Goal: Find specific page/section

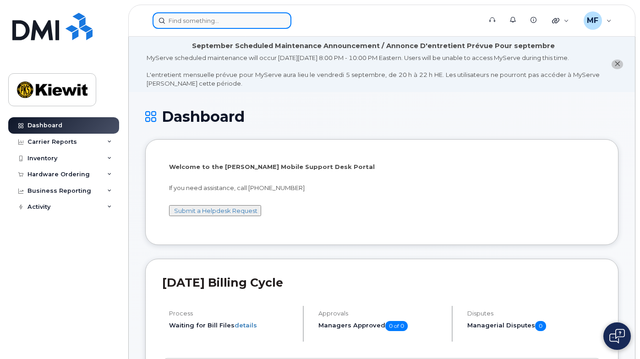
click at [203, 16] on input at bounding box center [222, 20] width 139 height 16
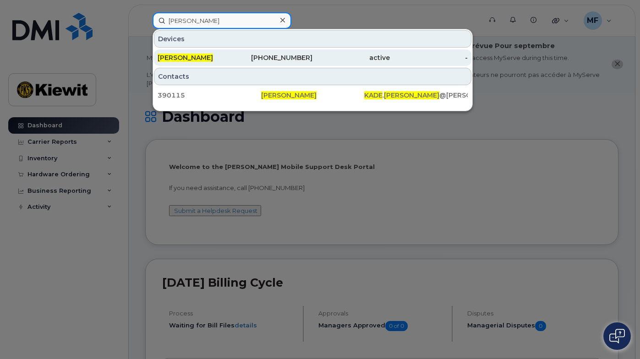
type input "[PERSON_NAME]"
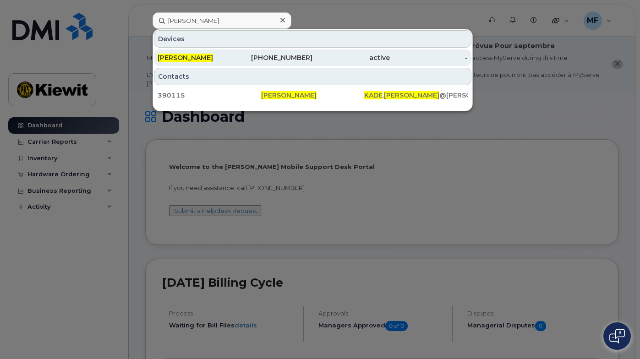
click at [195, 55] on span "[PERSON_NAME]" at bounding box center [185, 58] width 55 height 8
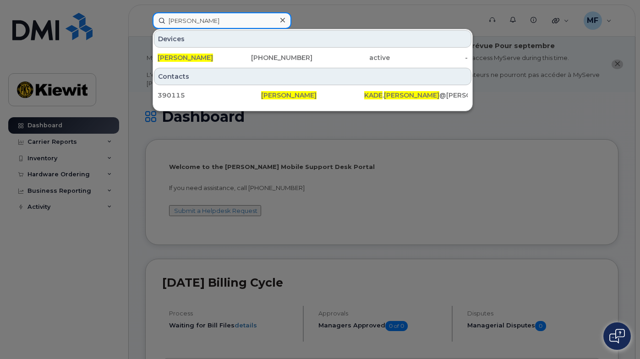
drag, startPoint x: 205, startPoint y: 21, endPoint x: 159, endPoint y: 22, distance: 46.3
click at [159, 22] on input "[PERSON_NAME]" at bounding box center [222, 20] width 139 height 16
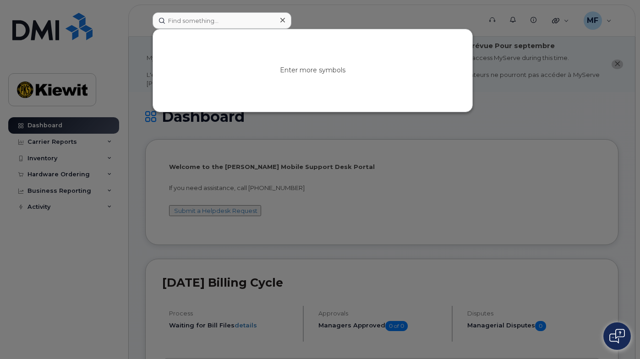
click at [329, 106] on div "Enter more symbols" at bounding box center [312, 70] width 319 height 82
click at [339, 130] on div at bounding box center [320, 179] width 640 height 359
